Goal: Information Seeking & Learning: Learn about a topic

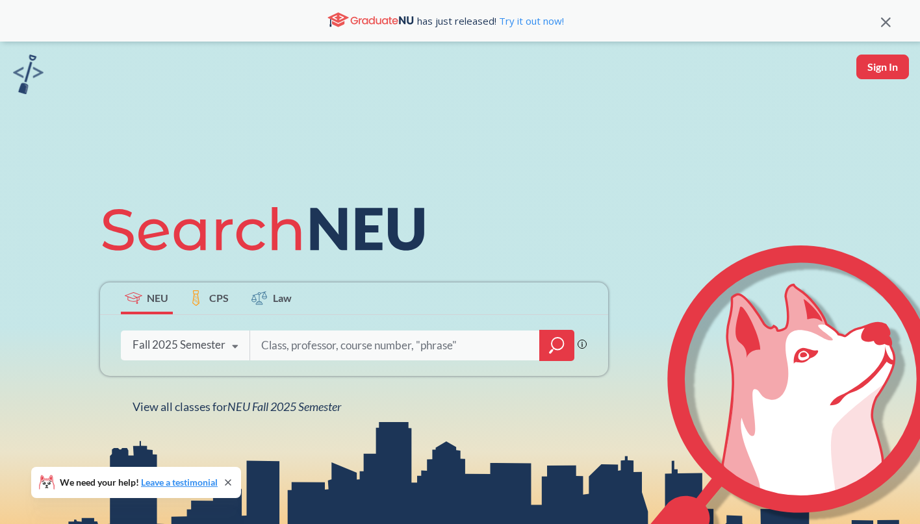
click at [285, 348] on input "search" at bounding box center [395, 345] width 270 height 27
type input "d"
type input "i"
type input "wmns 1102"
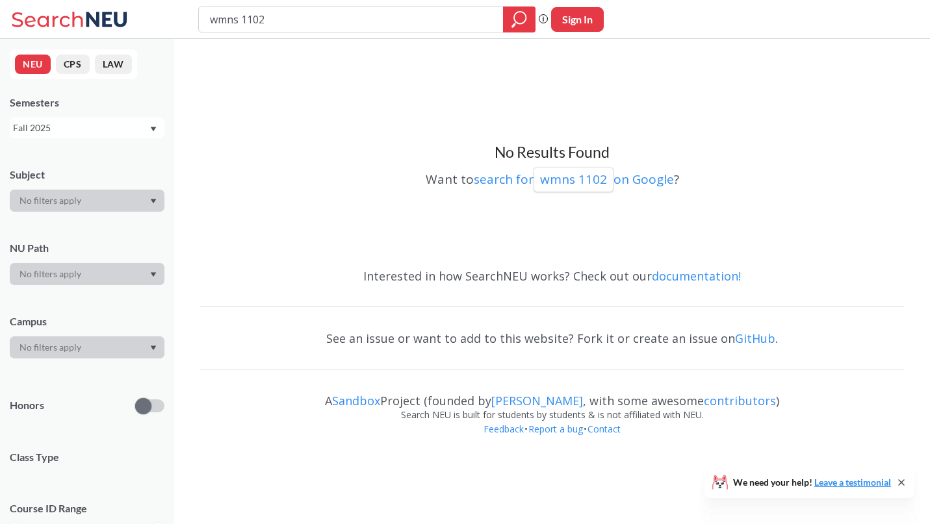
drag, startPoint x: 245, startPoint y: 21, endPoint x: 313, endPoint y: 21, distance: 67.6
click at [313, 21] on input "wmns 1102" at bounding box center [351, 19] width 285 height 22
type input "wmns"
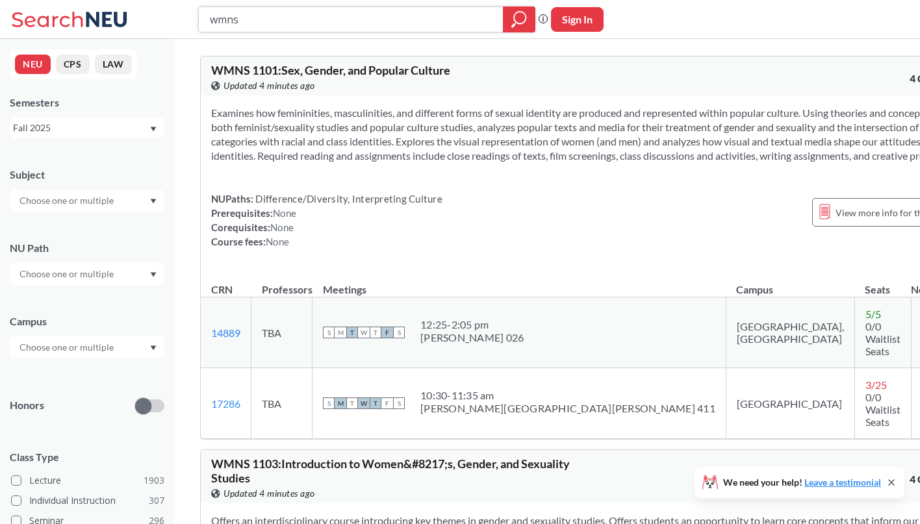
drag, startPoint x: 255, startPoint y: 18, endPoint x: 181, endPoint y: 10, distance: 74.5
click at [209, 10] on input "wmns" at bounding box center [351, 19] width 285 height 22
click at [122, 199] on input "text" at bounding box center [67, 201] width 109 height 16
type input "wmns"
click at [114, 222] on div "WMNS ( 17 )" at bounding box center [90, 223] width 147 height 14
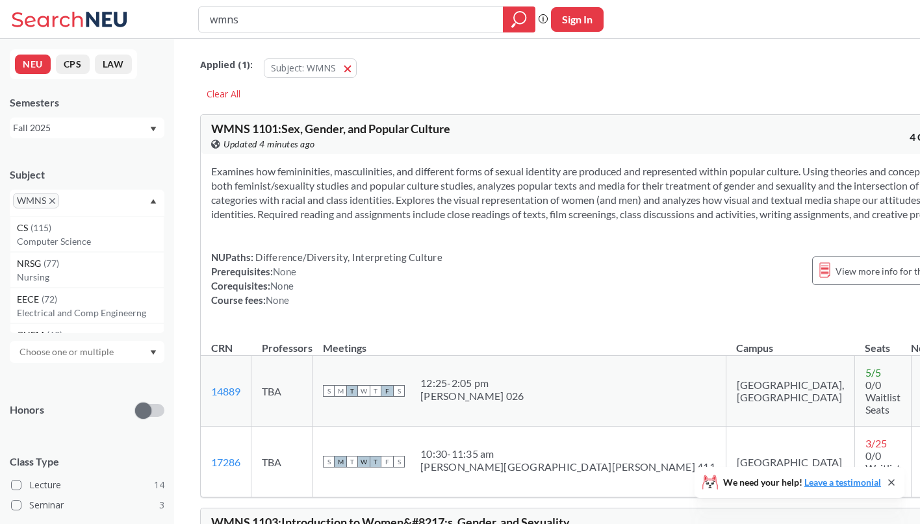
click at [107, 198] on div "WMNS" at bounding box center [87, 203] width 155 height 27
click at [81, 201] on input "text" at bounding box center [81, 206] width 38 height 16
type input "socl"
click at [77, 227] on div "SOCL ( 27 )" at bounding box center [90, 228] width 147 height 14
click at [126, 201] on input "text" at bounding box center [124, 206] width 38 height 16
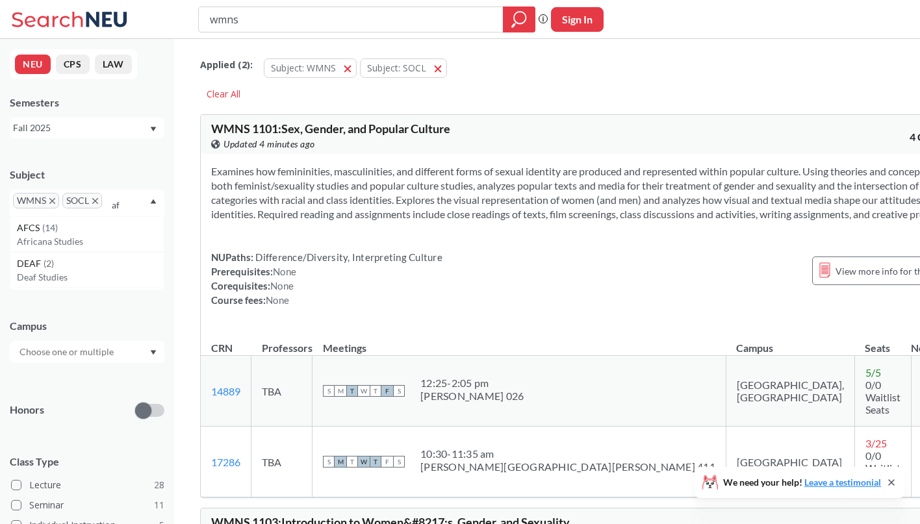
type input "a"
type input "af"
click at [85, 229] on div "AFCS ( 14 )" at bounding box center [90, 228] width 147 height 14
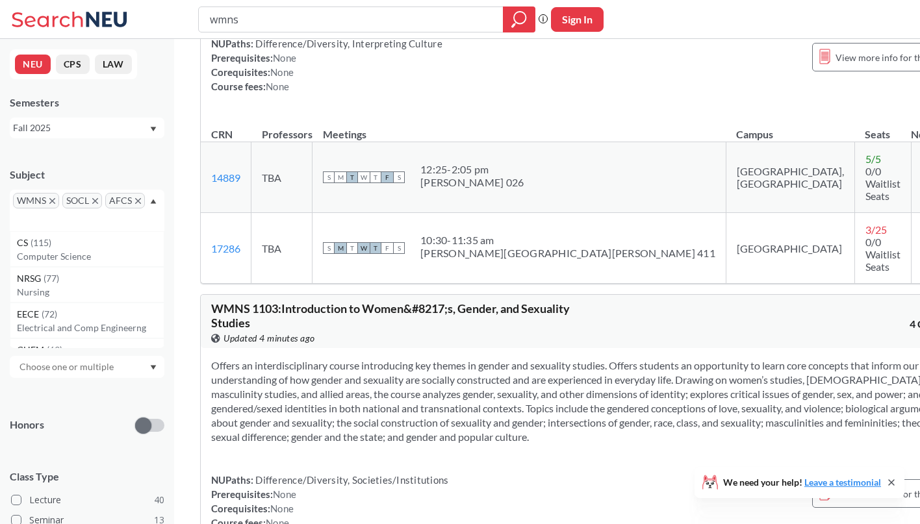
scroll to position [211, 0]
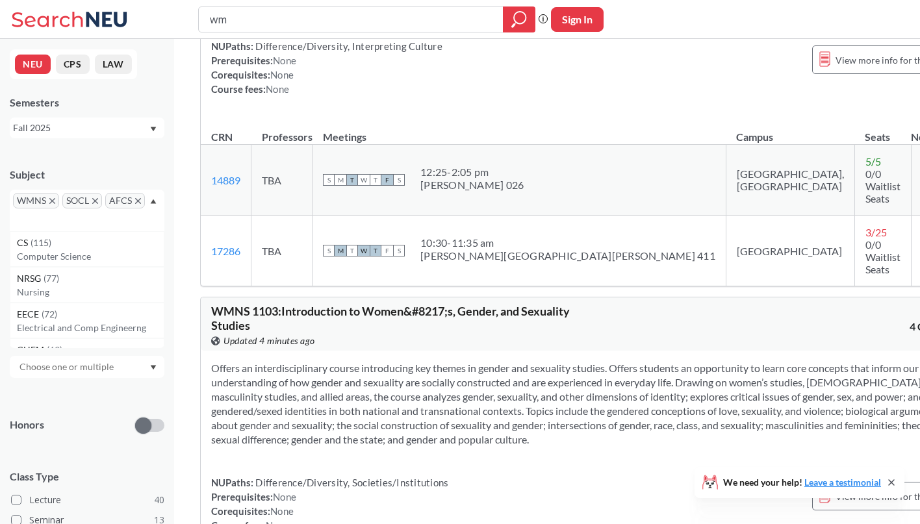
type input "w"
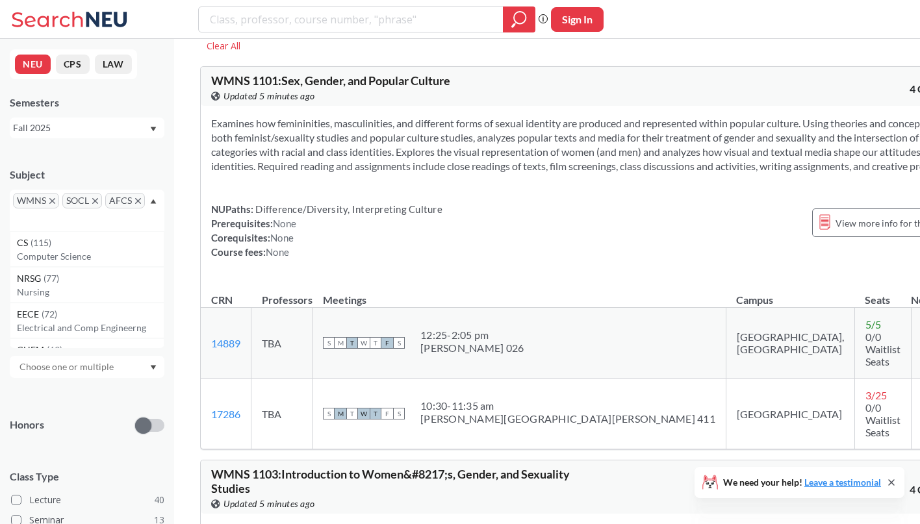
scroll to position [0, 0]
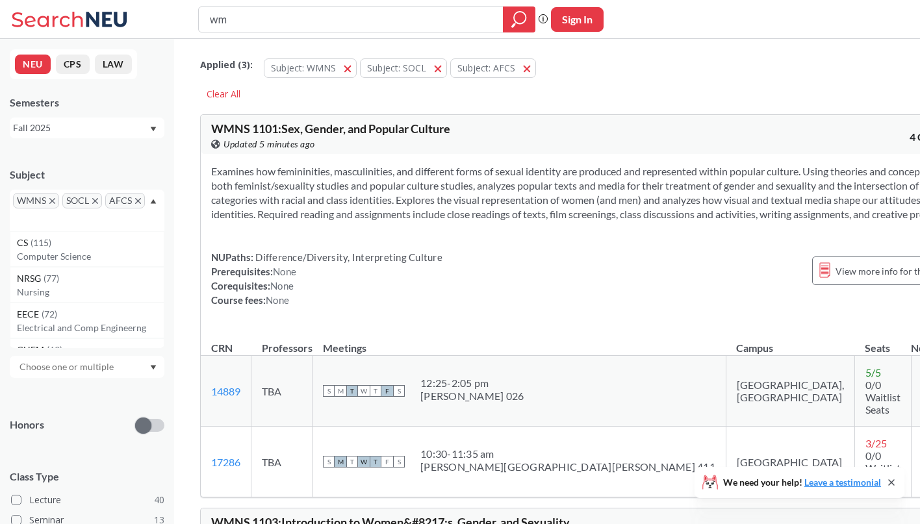
type input "w"
click at [142, 201] on span "AFCS" at bounding box center [125, 201] width 40 height 16
click at [139, 202] on icon "X to remove pill" at bounding box center [138, 201] width 6 height 6
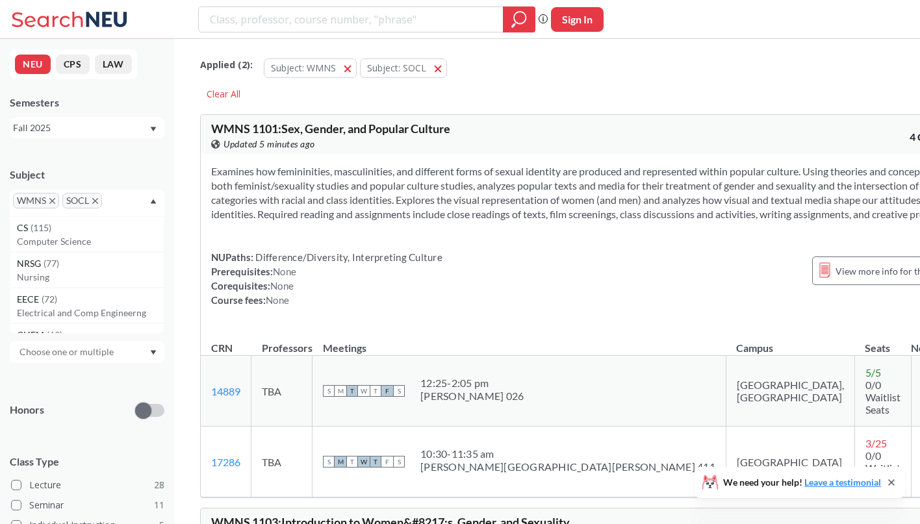
click at [51, 201] on icon "X to remove pill" at bounding box center [52, 201] width 6 height 6
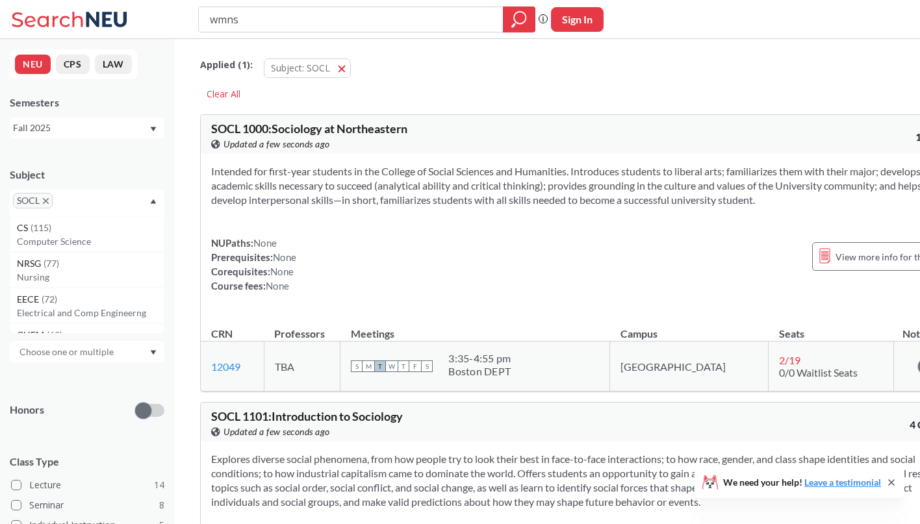
click at [45, 203] on icon "X to remove pill" at bounding box center [46, 201] width 6 height 6
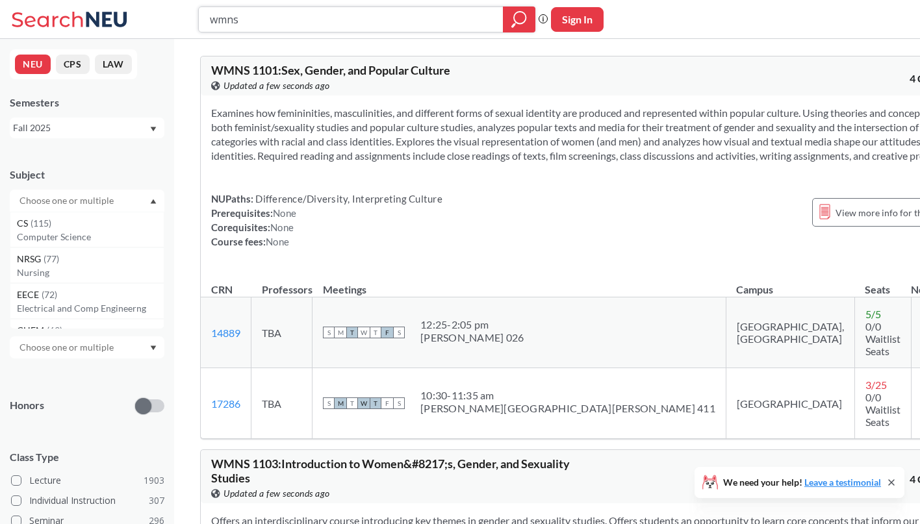
click at [283, 19] on input "wmns" at bounding box center [351, 19] width 285 height 22
drag, startPoint x: 259, startPoint y: 26, endPoint x: 154, endPoint y: 12, distance: 105.5
click at [209, 12] on input "wmns" at bounding box center [351, 19] width 285 height 22
type input "socl 1102"
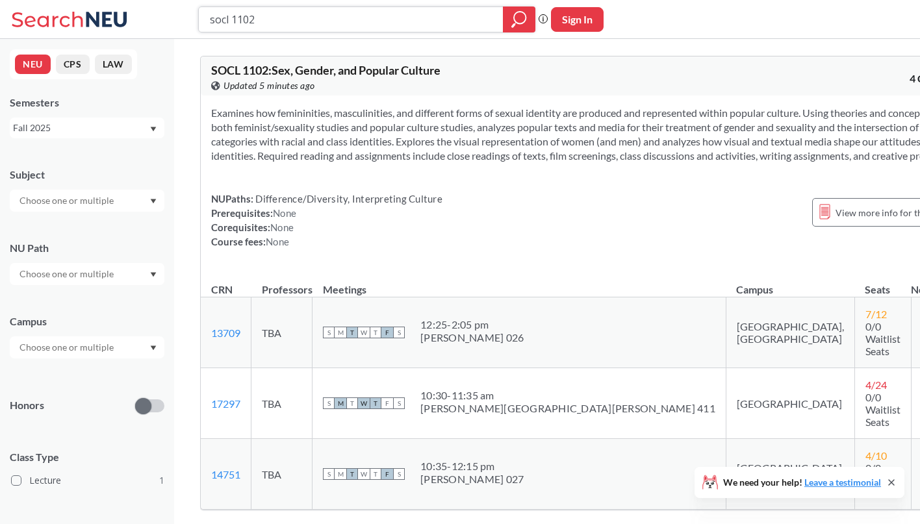
drag, startPoint x: 292, startPoint y: 19, endPoint x: 160, endPoint y: 1, distance: 132.5
click at [209, 8] on input "socl 1102" at bounding box center [351, 19] width 285 height 22
type input "1105"
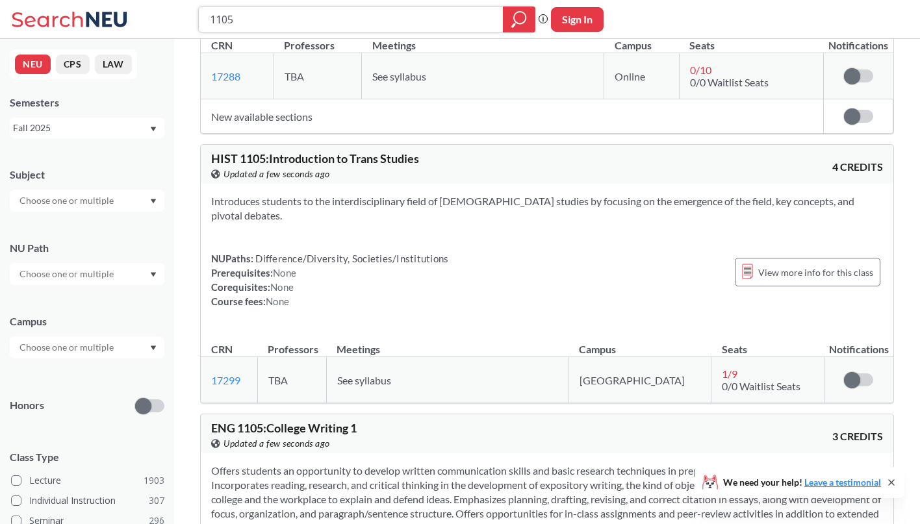
scroll to position [622, 0]
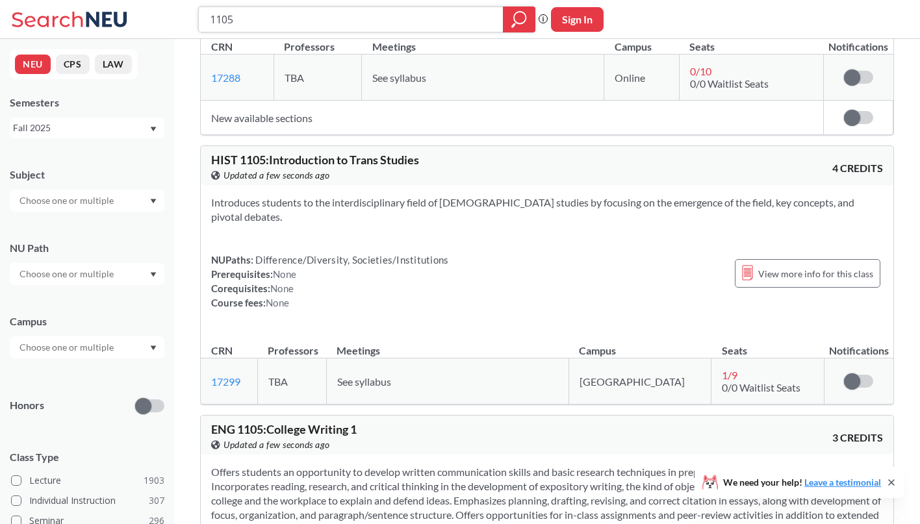
drag, startPoint x: 251, startPoint y: 23, endPoint x: 133, endPoint y: -4, distance: 121.2
click at [209, 8] on input "1105" at bounding box center [351, 19] width 285 height 22
type input "2303"
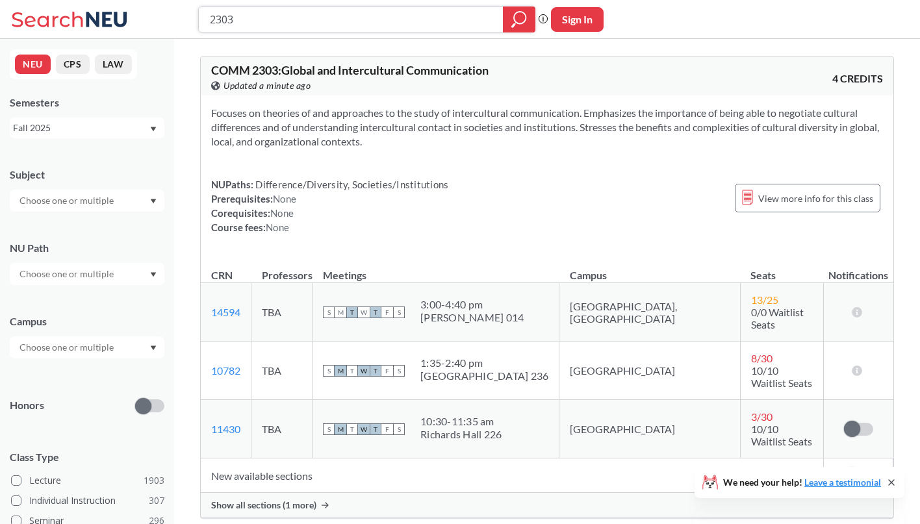
drag, startPoint x: 248, startPoint y: 14, endPoint x: 131, endPoint y: 12, distance: 117.0
click at [209, 12] on input "2303" at bounding box center [351, 19] width 285 height 22
type input "2501"
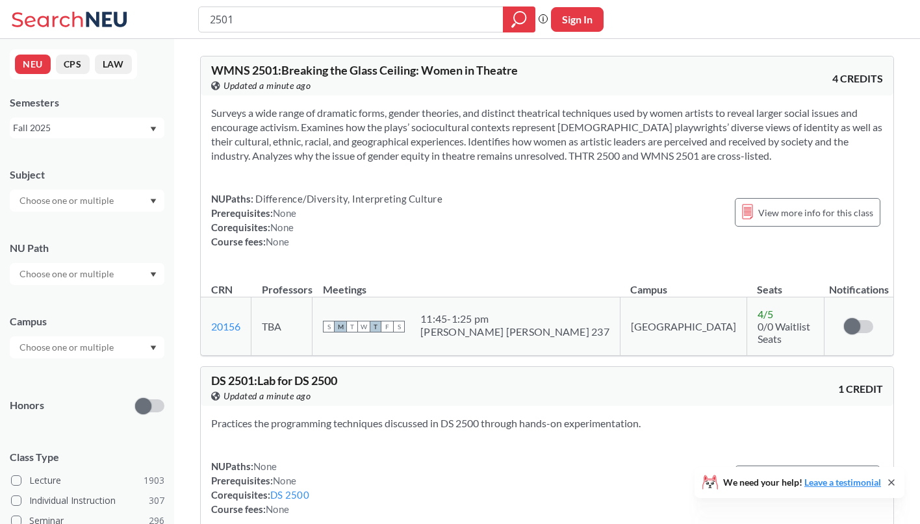
drag, startPoint x: 266, startPoint y: 27, endPoint x: 179, endPoint y: 22, distance: 86.6
click at [209, 23] on input "2501" at bounding box center [351, 19] width 285 height 22
type input "thtr 2500"
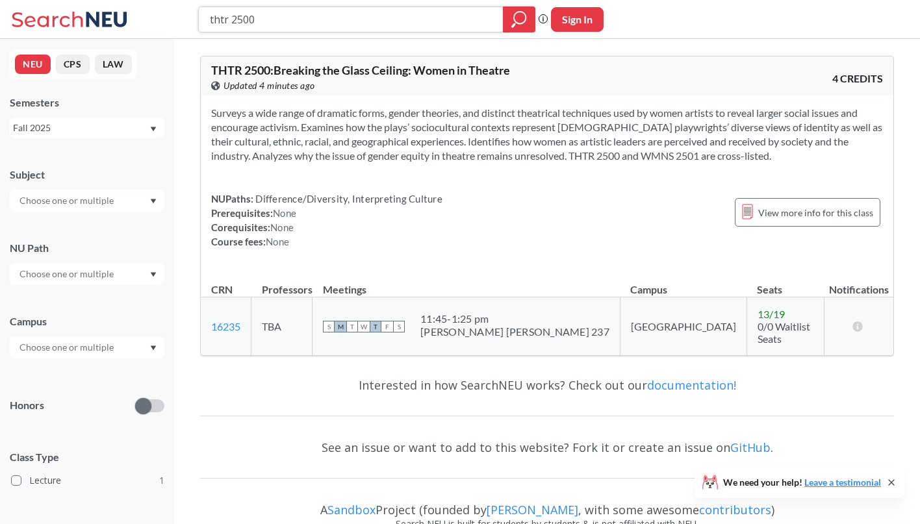
drag, startPoint x: 288, startPoint y: 27, endPoint x: 114, endPoint y: 14, distance: 173.9
click at [209, 14] on input "thtr 2500" at bounding box center [351, 19] width 285 height 22
type input "d"
type input "1104"
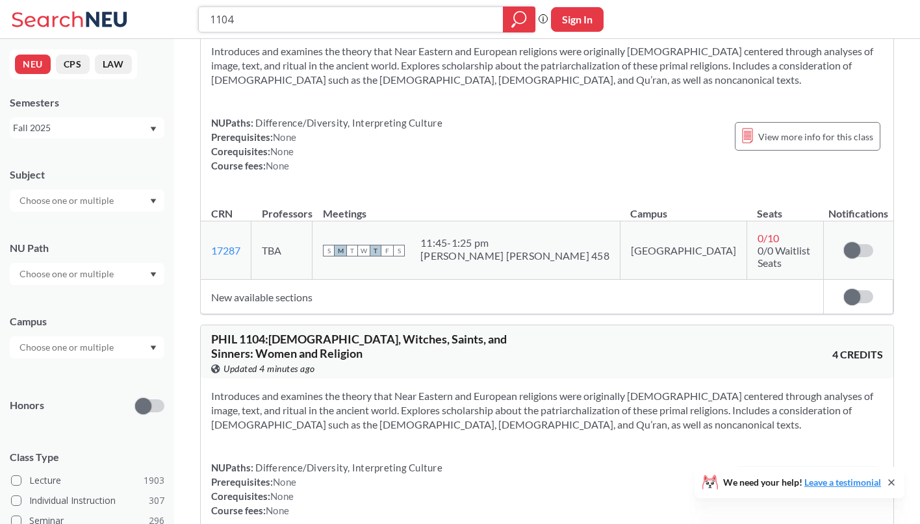
scroll to position [79, 0]
